Goal: Task Accomplishment & Management: Manage account settings

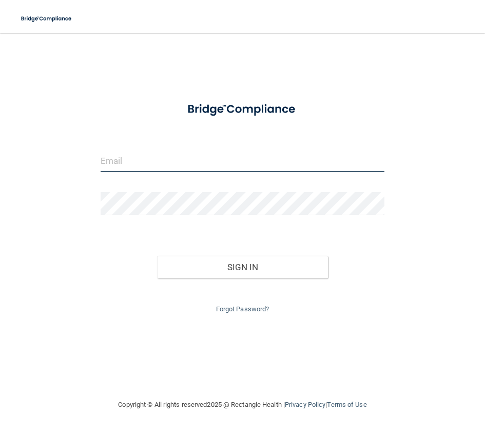
type input "[EMAIL_ADDRESS][DOMAIN_NAME]"
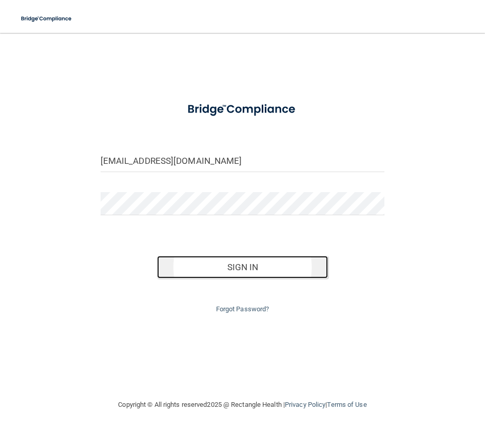
click at [224, 265] on button "Sign In" at bounding box center [242, 267] width 171 height 23
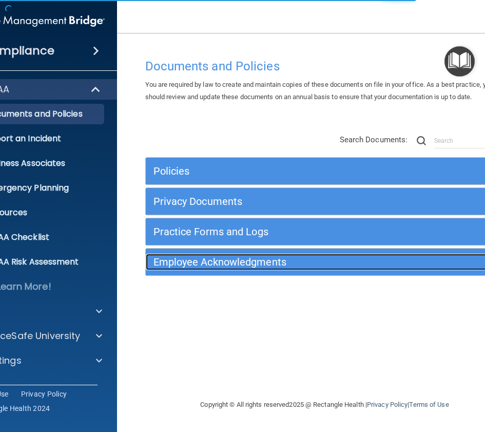
click at [163, 267] on h5 "Employee Acknowledgments" at bounding box center [281, 261] width 254 height 11
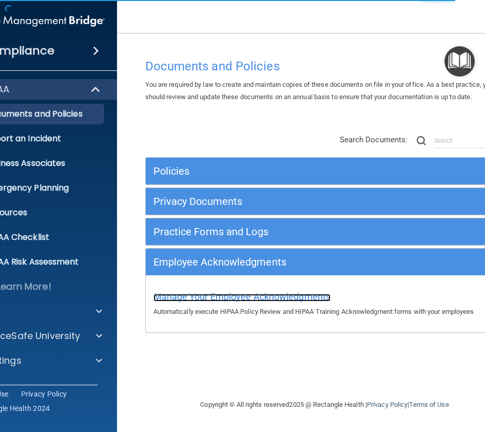
click at [181, 294] on span "Manage Your Employee Acknowledgments" at bounding box center [243, 296] width 178 height 11
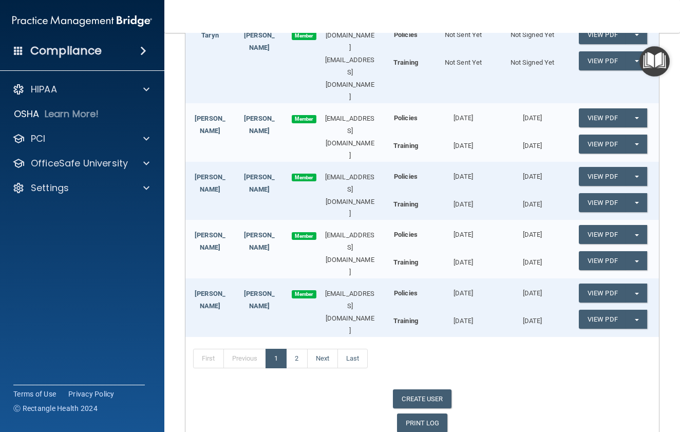
scroll to position [264, 0]
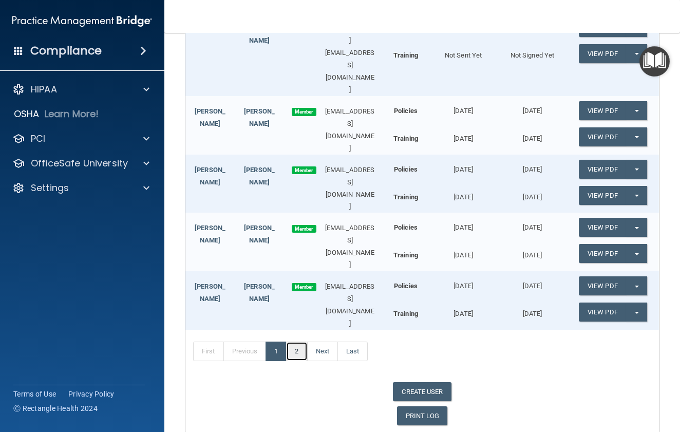
click at [298, 342] on link "2" at bounding box center [296, 352] width 21 height 20
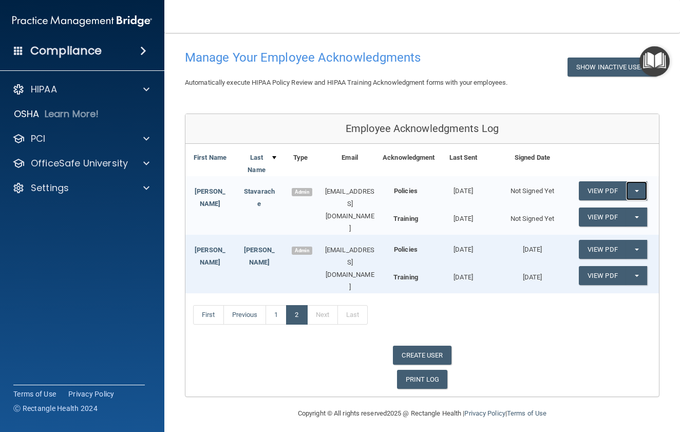
click at [485, 188] on button "Split button!" at bounding box center [636, 190] width 21 height 19
click at [485, 207] on link "Send Acknowledgment" at bounding box center [623, 211] width 89 height 15
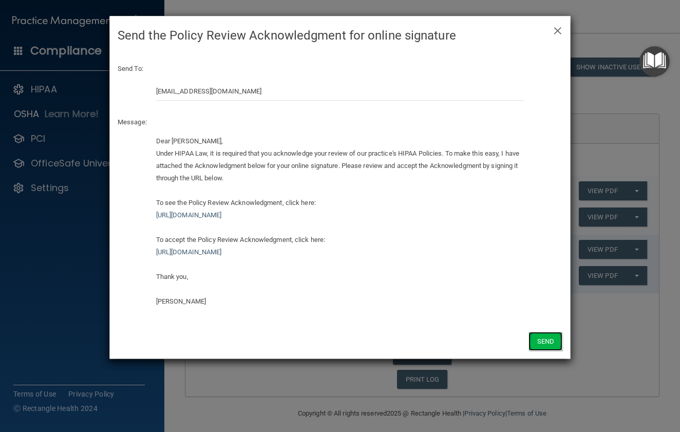
click at [485, 340] on button "Send" at bounding box center [546, 341] width 34 height 19
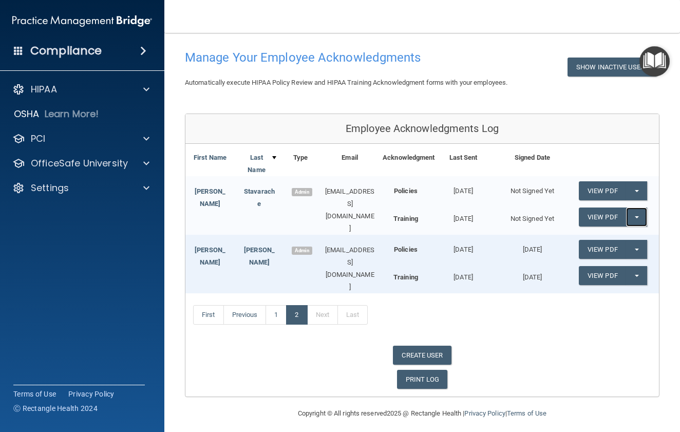
click at [485, 217] on span "button" at bounding box center [637, 217] width 4 height 2
click at [485, 238] on link "Send Acknowledgment PDF" at bounding box center [630, 237] width 103 height 15
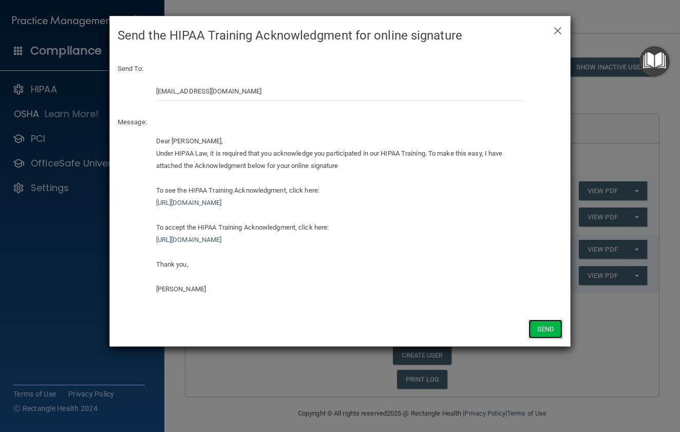
click at [485, 324] on button "Send" at bounding box center [546, 328] width 34 height 19
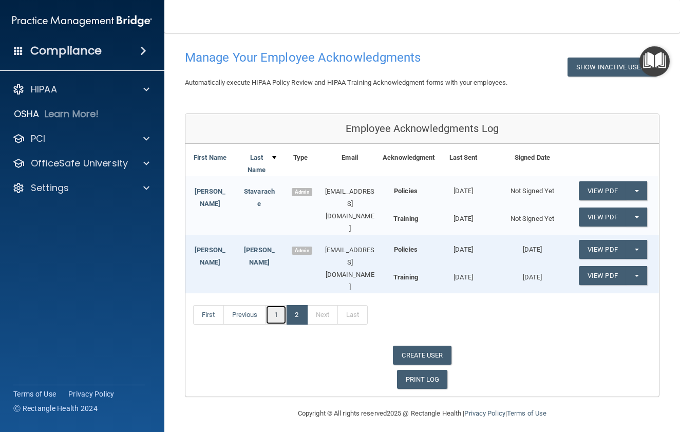
click at [278, 311] on link "1" at bounding box center [276, 315] width 21 height 20
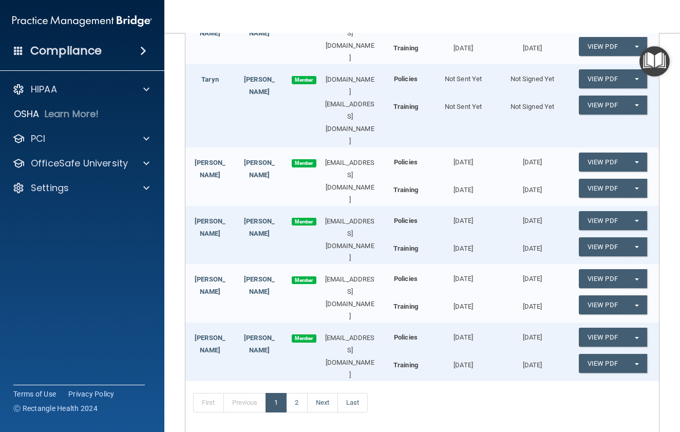
scroll to position [264, 0]
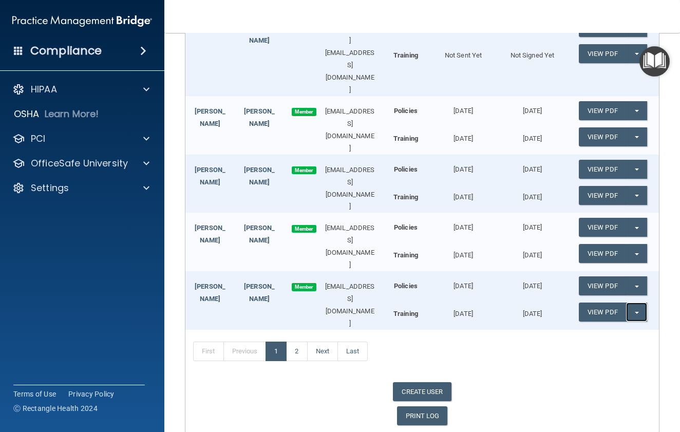
click at [485, 312] on span "button" at bounding box center [637, 313] width 4 height 2
click at [485, 330] on div "First Previous 1 2 Next Last" at bounding box center [422, 353] width 474 height 47
click at [485, 303] on button "Split button!" at bounding box center [636, 312] width 21 height 19
click at [485, 325] on link "Update Acknowledgment" at bounding box center [626, 332] width 95 height 15
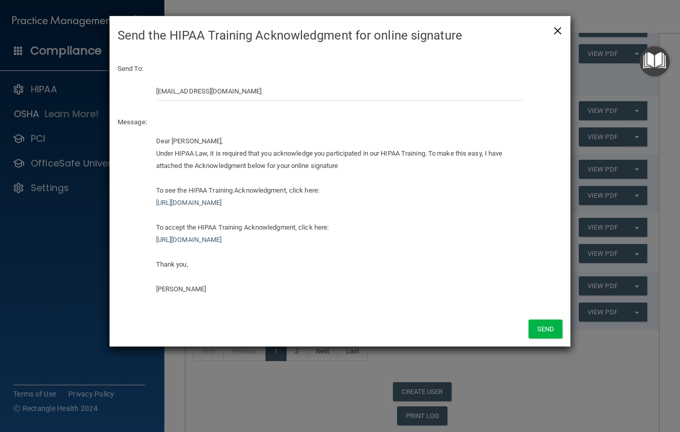
click at [485, 29] on span "×" at bounding box center [557, 29] width 9 height 21
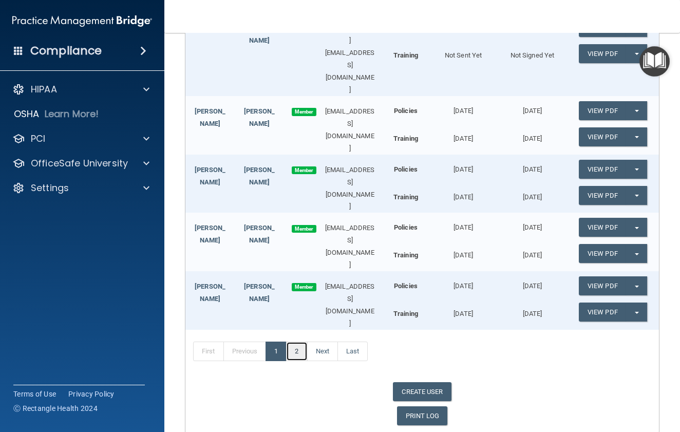
click at [302, 342] on link "2" at bounding box center [296, 352] width 21 height 20
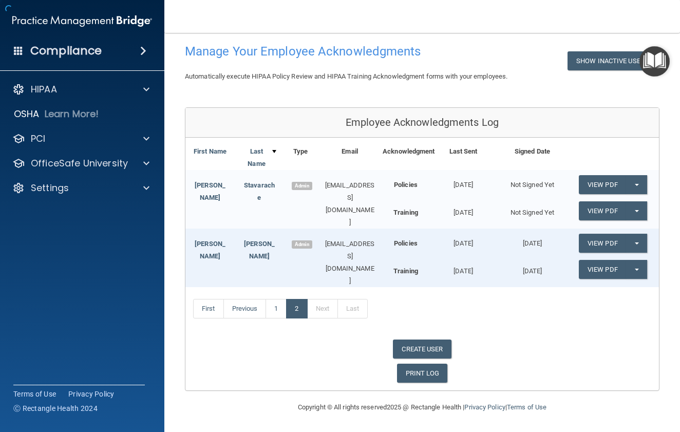
scroll to position [42, 0]
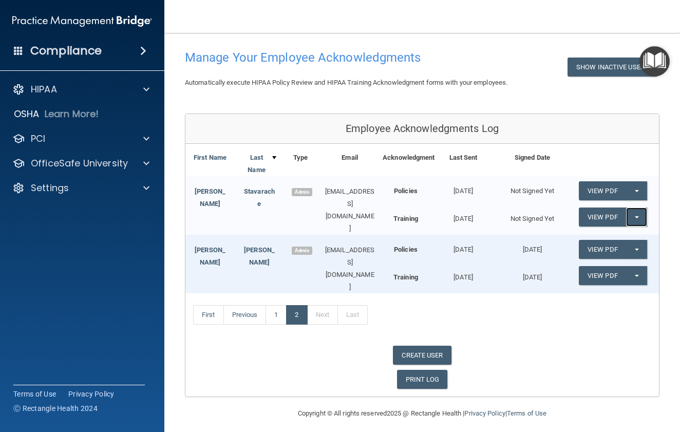
click at [485, 215] on button "Split button!" at bounding box center [636, 216] width 21 height 19
click at [485, 215] on link "View PDF" at bounding box center [602, 216] width 47 height 19
click at [485, 192] on link "View PDF" at bounding box center [602, 190] width 47 height 19
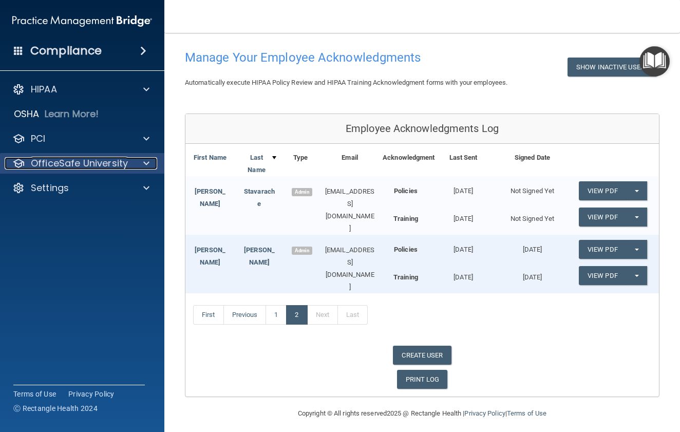
click at [100, 167] on p "OfficeSafe University" at bounding box center [79, 163] width 97 height 12
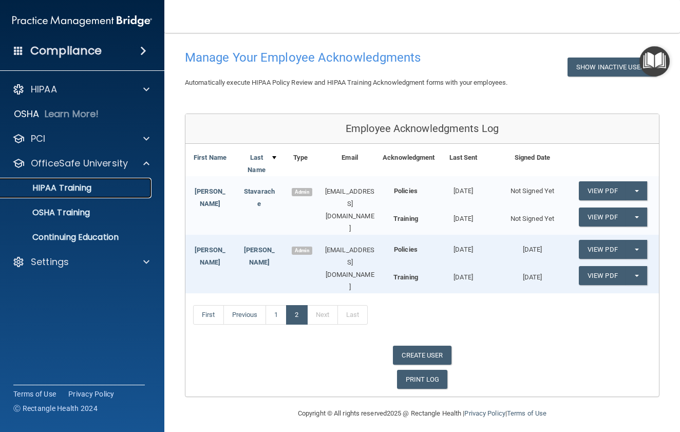
click at [68, 188] on p "HIPAA Training" at bounding box center [49, 188] width 85 height 10
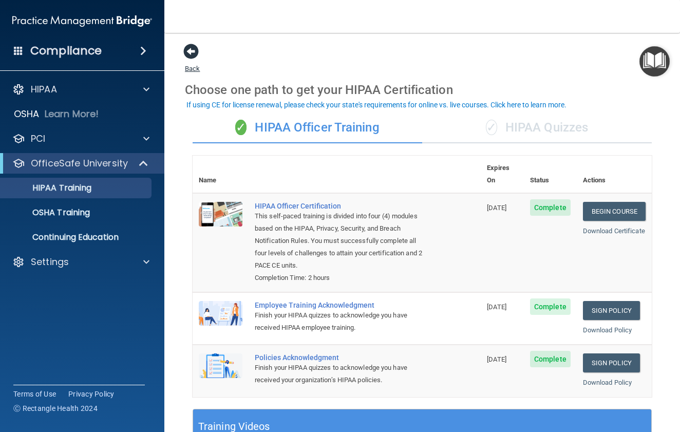
click at [192, 53] on span at bounding box center [190, 51] width 15 height 15
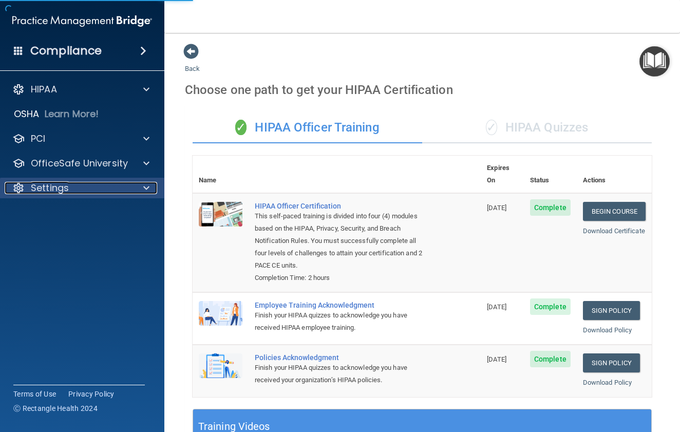
click at [31, 186] on p "Settings" at bounding box center [50, 188] width 38 height 12
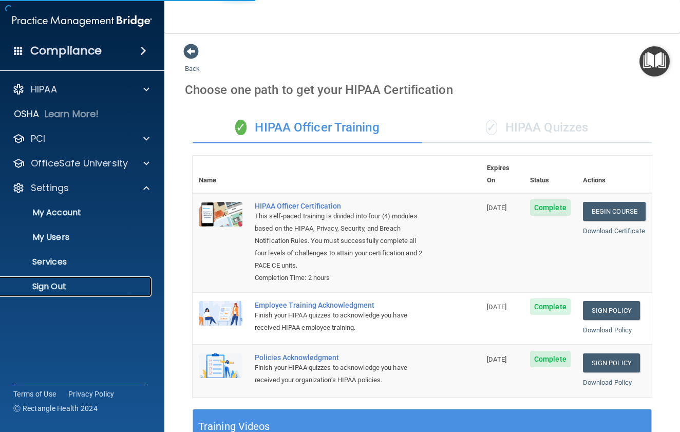
click at [36, 287] on p "Sign Out" at bounding box center [77, 286] width 140 height 10
